Goal: Information Seeking & Learning: Learn about a topic

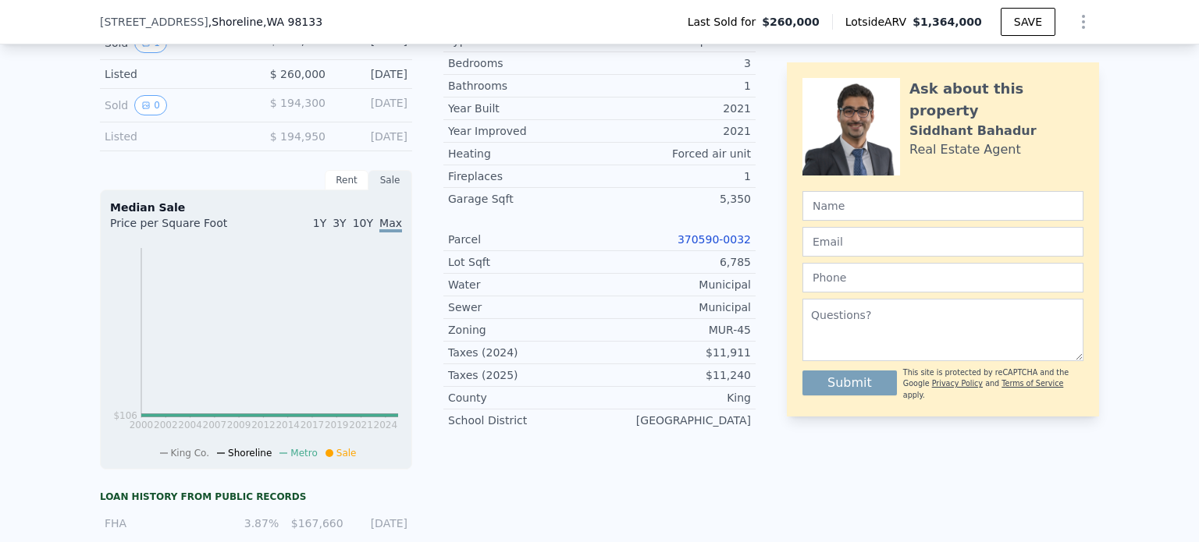
scroll to position [346, 0]
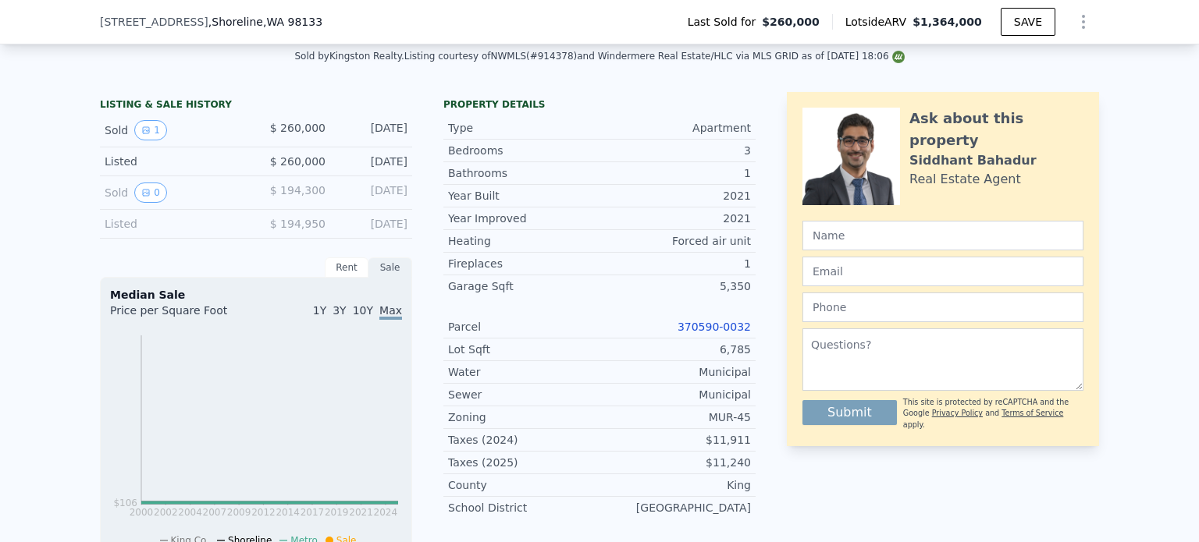
click at [723, 333] on link "370590-0032" at bounding box center [713, 327] width 73 height 12
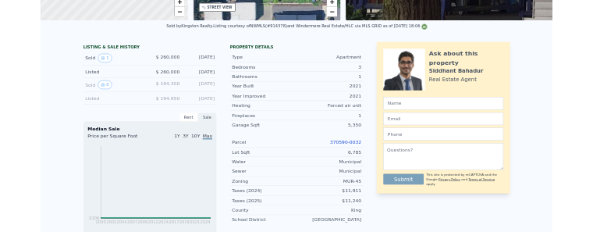
scroll to position [0, 0]
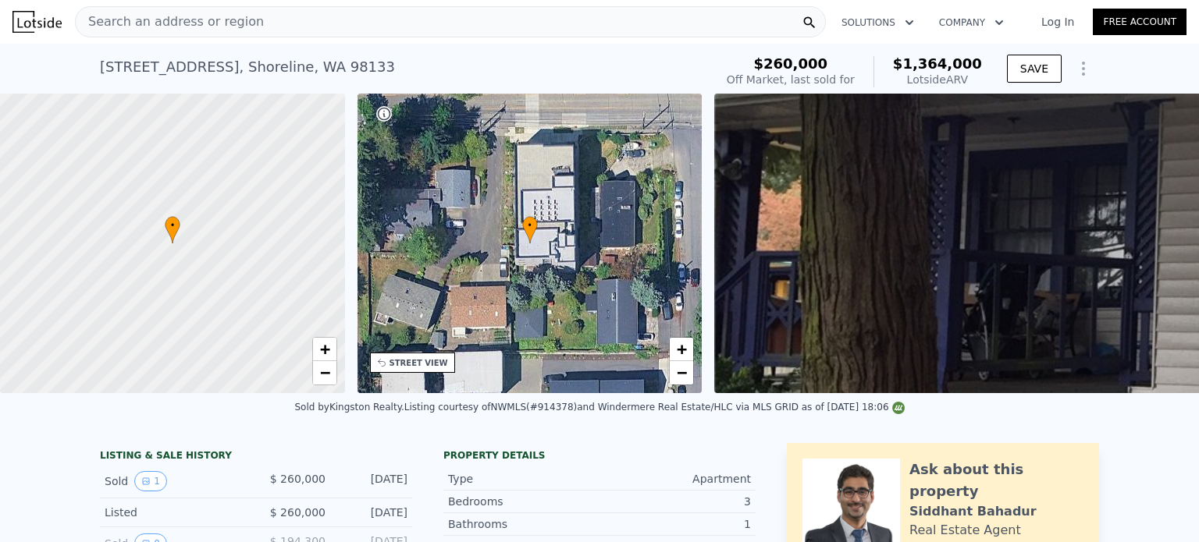
click at [461, 23] on div "Search an address or region" at bounding box center [450, 21] width 751 height 31
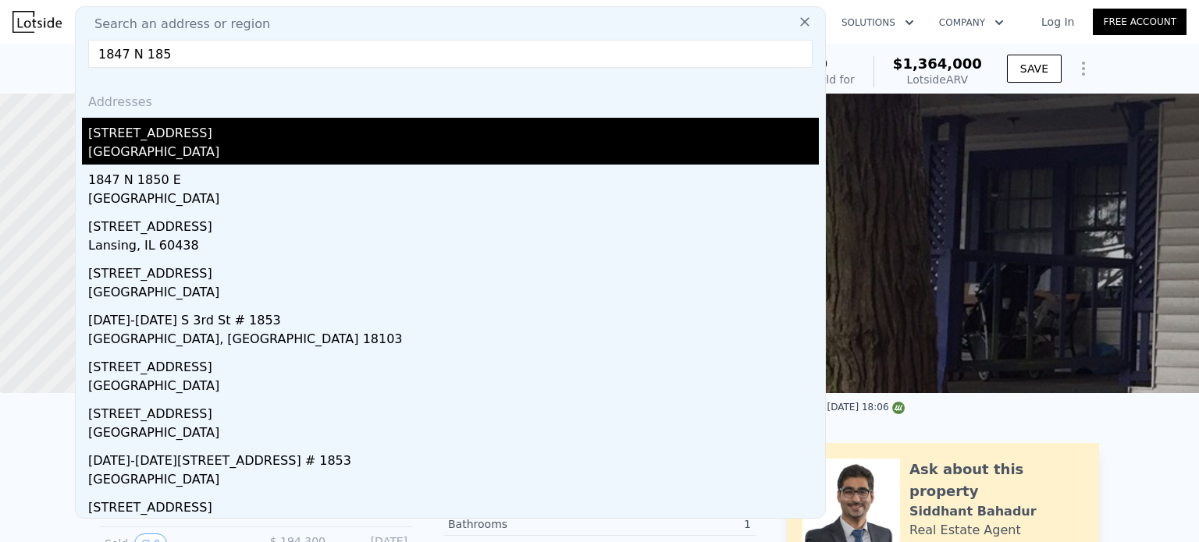
type input "1847 N 185"
click at [134, 143] on div "[GEOGRAPHIC_DATA]" at bounding box center [453, 154] width 730 height 22
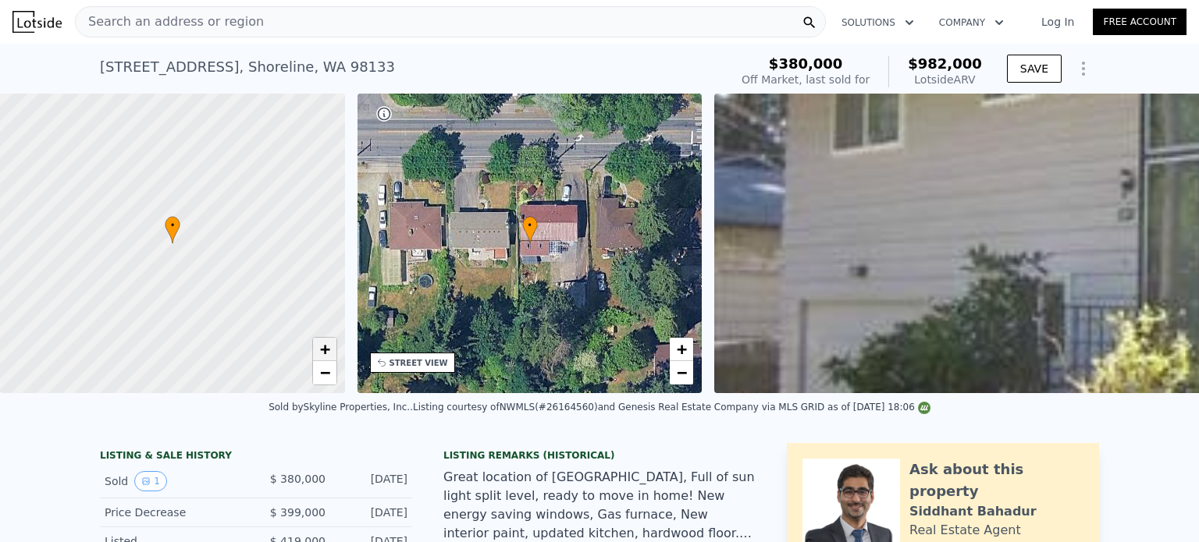
click at [322, 344] on span "+" at bounding box center [324, 349] width 10 height 20
click at [412, 368] on div "STREET VIEW" at bounding box center [418, 363] width 59 height 12
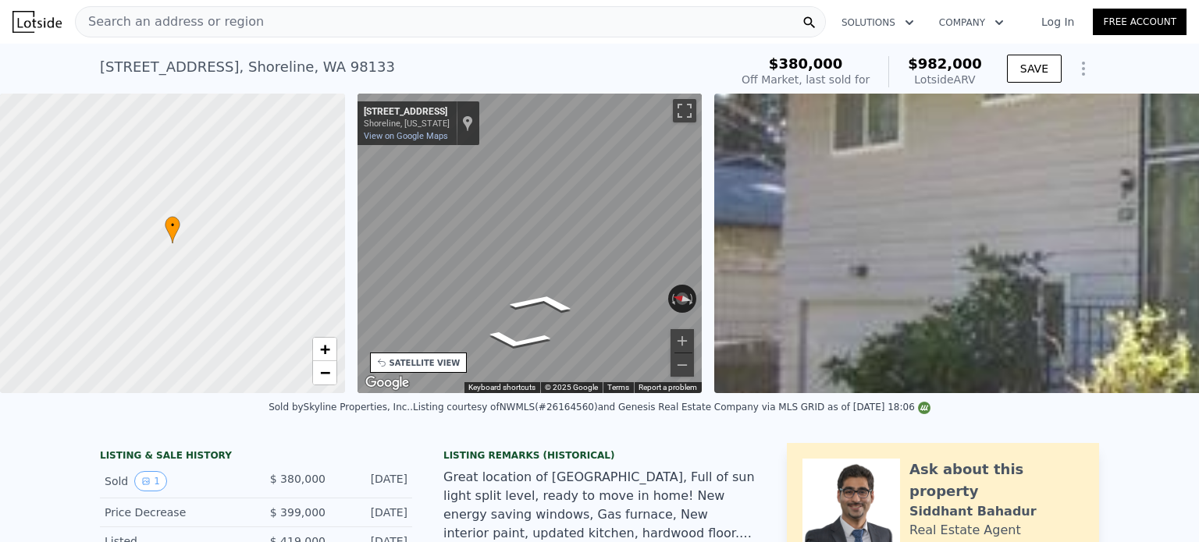
click at [730, 233] on div "• + − • + − STREET VIEW ← Move left → Move right ↑ Move up ↓ Move down + Zoom i…" at bounding box center [599, 244] width 1199 height 300
click at [763, 229] on div "• + − • + − STREET VIEW ← Move left → Move right ↑ Move up ↓ Move down + Zoom i…" at bounding box center [599, 244] width 1199 height 300
click at [815, 218] on div "• + − • + − STREET VIEW ← Move left → Move right ↑ Move up ↓ Move down + Zoom i…" at bounding box center [599, 244] width 1199 height 300
click at [681, 108] on button "Toggle fullscreen view" at bounding box center [684, 110] width 23 height 23
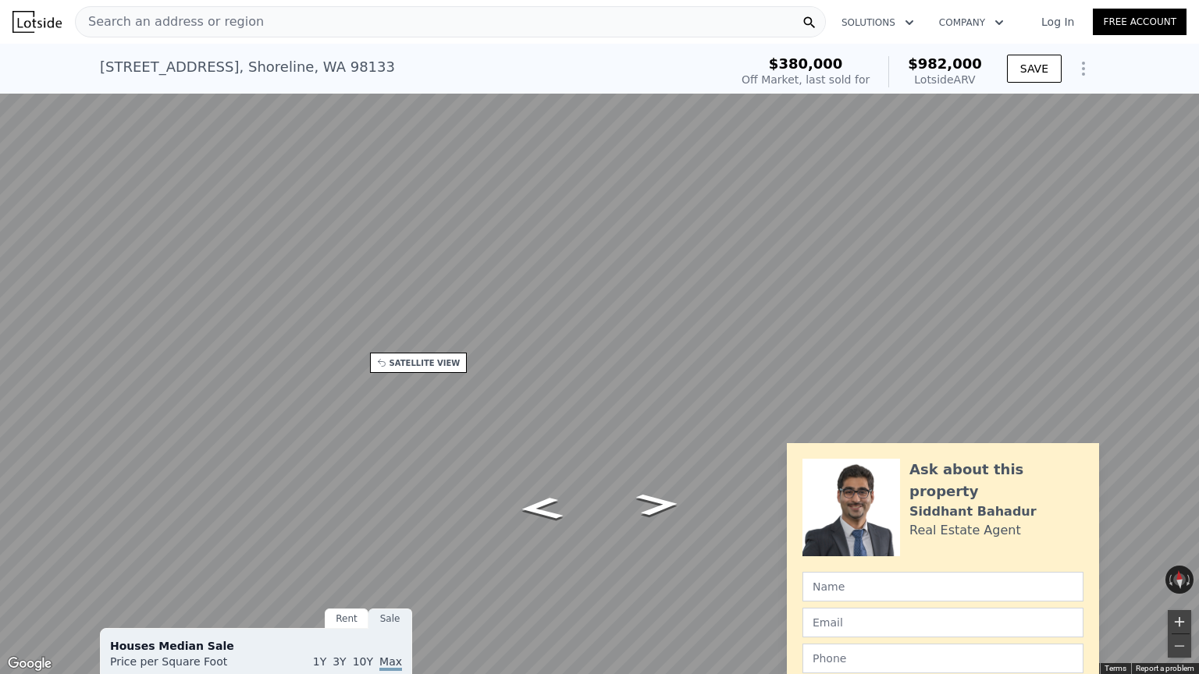
click at [1180, 542] on button "Zoom in" at bounding box center [1178, 621] width 23 height 23
click at [538, 542] on icon "Go East, N 185th St" at bounding box center [540, 567] width 71 height 28
click at [658, 542] on icon "Go West, N 185th St" at bounding box center [657, 563] width 73 height 29
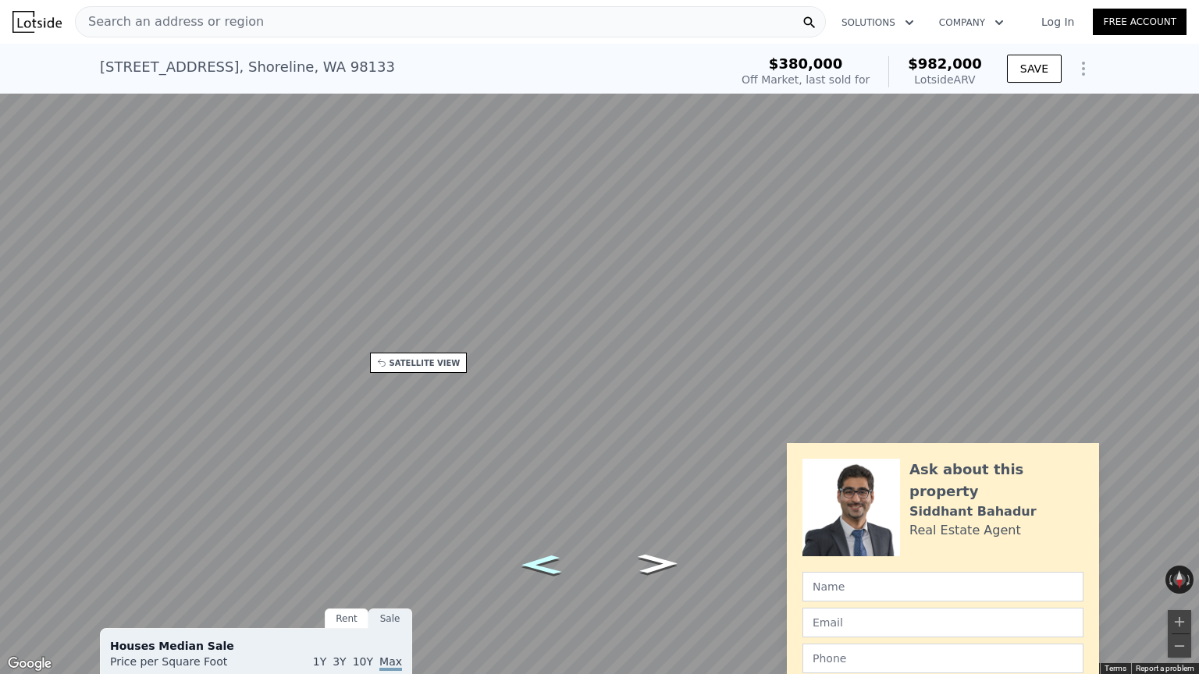
click at [542, 542] on icon "Go East, N 185th St" at bounding box center [540, 565] width 73 height 29
click at [1176, 542] on button "Zoom in" at bounding box center [1178, 621] width 23 height 23
click at [1179, 13] on button "Toggle fullscreen view" at bounding box center [1181, 16] width 23 height 23
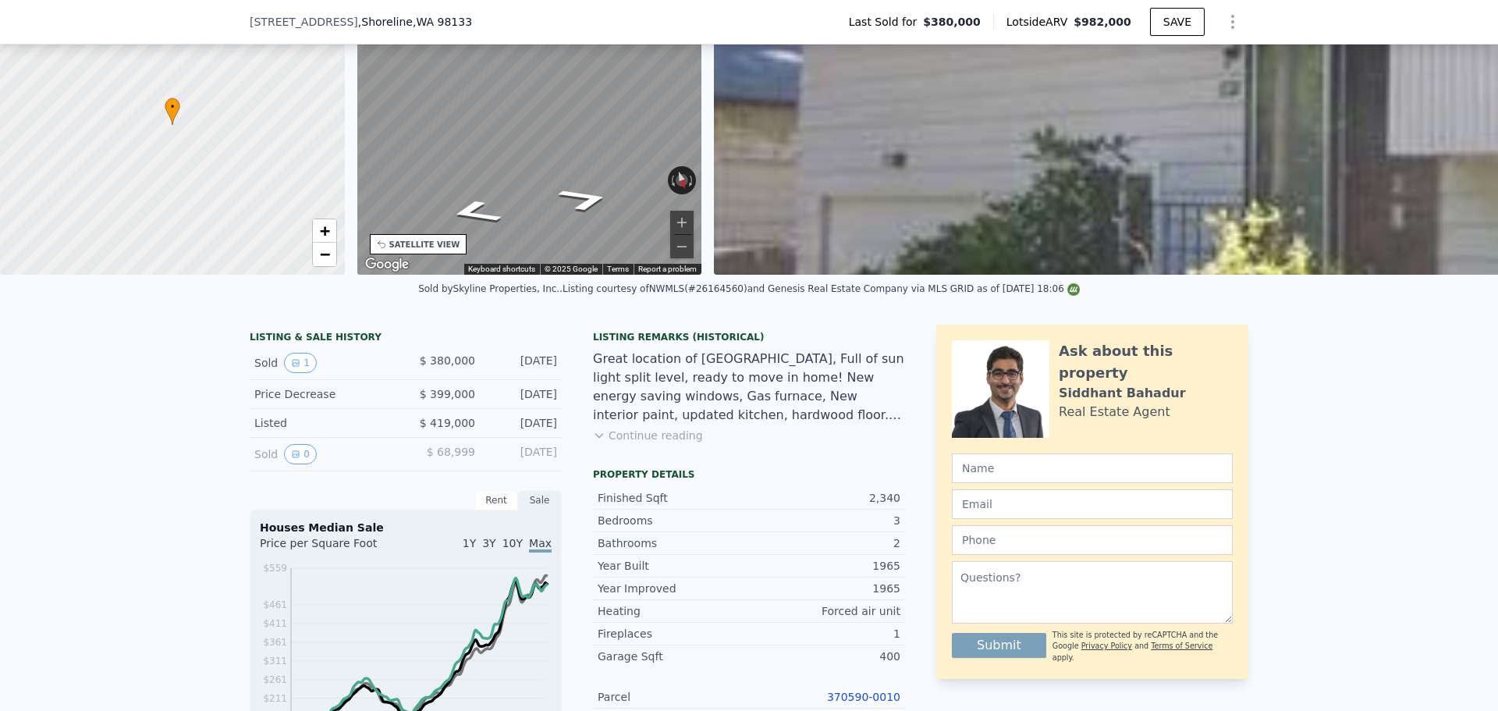
scroll to position [375, 0]
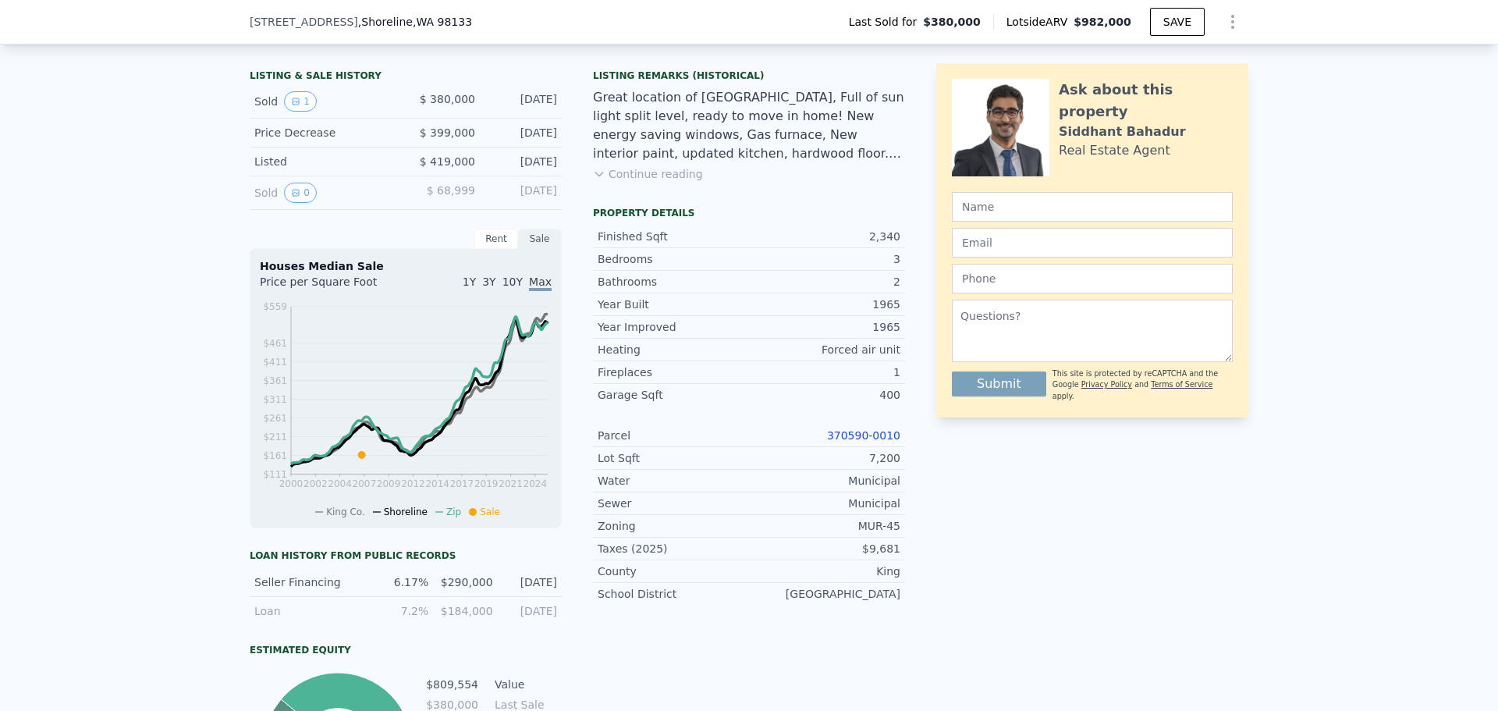
click at [880, 442] on link "370590-0010" at bounding box center [863, 435] width 73 height 12
